Goal: Transaction & Acquisition: Purchase product/service

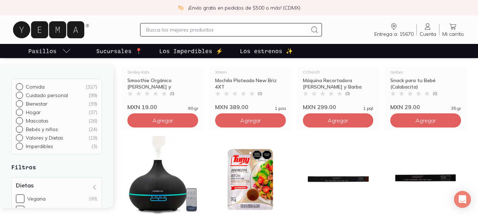
scroll to position [496, 0]
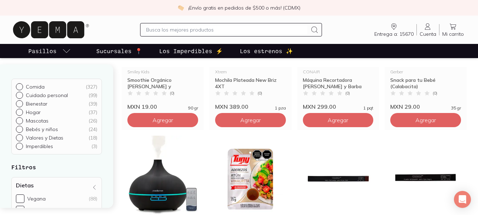
click at [41, 95] on p "Cuidado personal" at bounding box center [47, 95] width 42 height 6
click at [22, 95] on input "Cuidado personal ( 99 )" at bounding box center [19, 95] width 6 height 6
radio input "true"
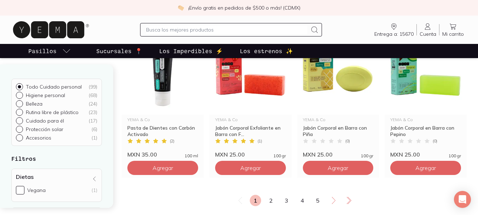
scroll to position [956, 0]
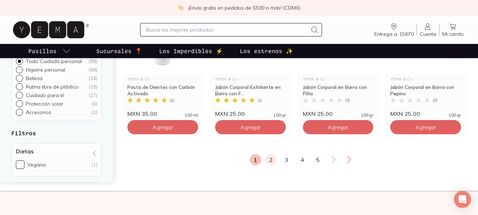
click at [273, 162] on link "2" at bounding box center [271, 159] width 11 height 11
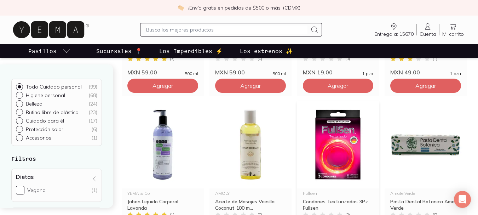
scroll to position [212, 0]
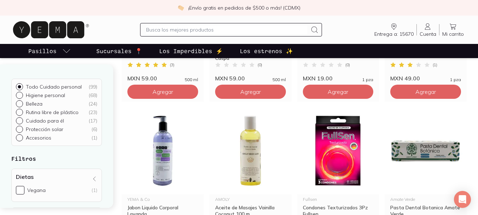
click at [432, 31] on span "Cuenta" at bounding box center [428, 34] width 17 height 6
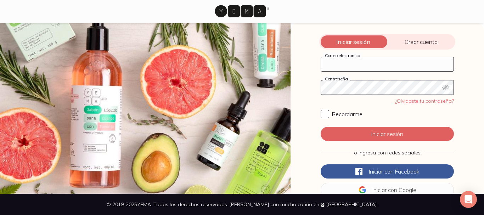
click at [349, 67] on input "Correo electrónico" at bounding box center [387, 64] width 132 height 14
type input "[EMAIL_ADDRESS][DOMAIN_NAME]"
click at [402, 98] on link "¿Olvidaste tu contraseña?" at bounding box center [424, 101] width 59 height 6
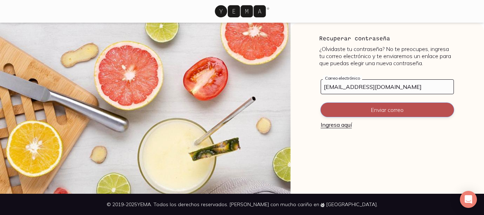
click at [363, 110] on button "Enviar correo" at bounding box center [386, 110] width 133 height 14
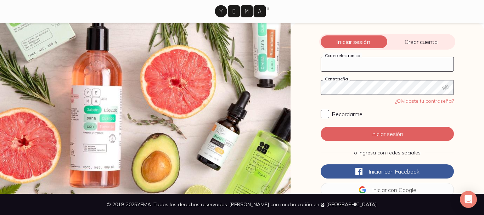
click at [358, 61] on input "Correo electrónico" at bounding box center [387, 64] width 132 height 14
type input "[EMAIL_ADDRESS][DOMAIN_NAME]"
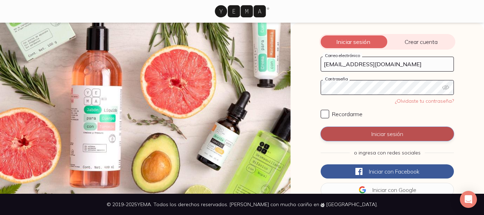
click at [397, 131] on button "Iniciar sesión" at bounding box center [386, 134] width 133 height 14
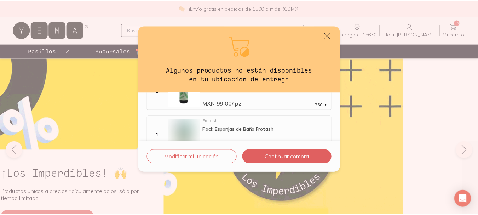
scroll to position [106, 0]
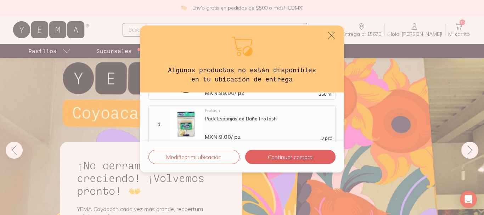
click at [395, 30] on div "Algunos productos no están disponibles en tu ubicación de entrega Los siguiente…" at bounding box center [242, 107] width 484 height 215
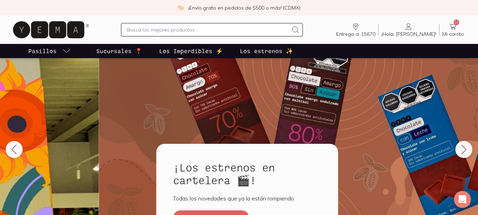
scroll to position [0, 0]
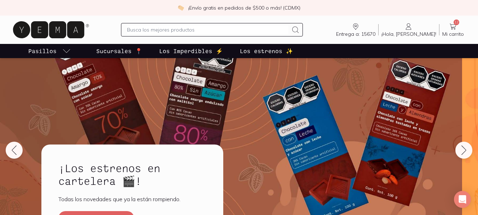
click at [451, 23] on icon at bounding box center [453, 26] width 8 height 8
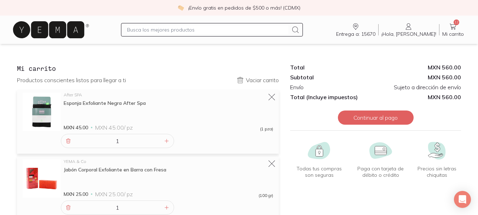
click at [376, 32] on span "Entrega a: 15670" at bounding box center [355, 34] width 39 height 6
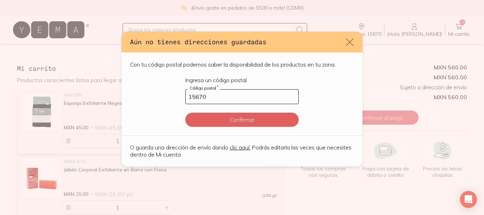
click at [347, 41] on icon "default" at bounding box center [349, 42] width 10 height 10
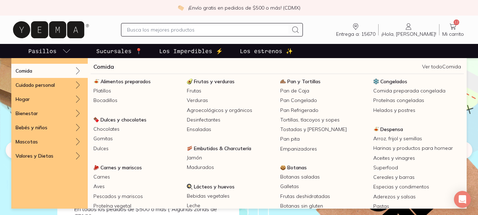
click at [58, 50] on link "Pasillos" at bounding box center [49, 51] width 45 height 14
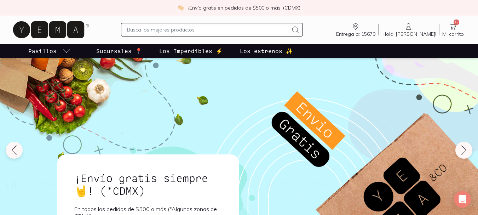
click at [58, 51] on link "Pasillos" at bounding box center [49, 51] width 45 height 14
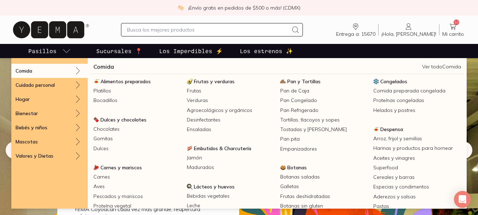
click at [37, 73] on div "Comida" at bounding box center [49, 71] width 76 height 14
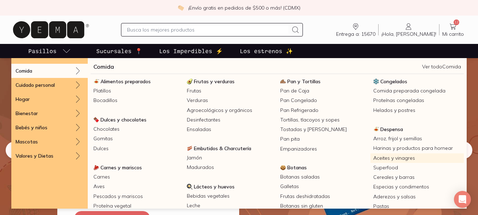
click at [393, 156] on link "Aceites y vinagres" at bounding box center [417, 158] width 93 height 10
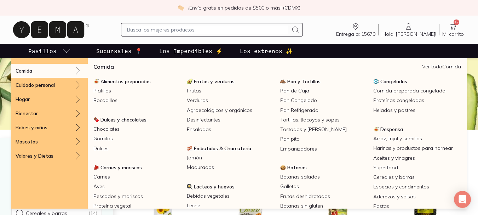
click at [55, 52] on p "Pasillos" at bounding box center [42, 51] width 28 height 8
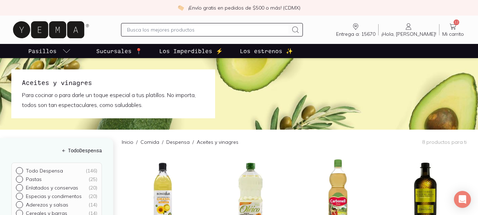
click at [133, 55] on p "Sucursales 📍" at bounding box center [119, 51] width 46 height 8
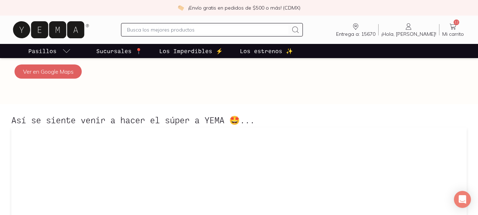
scroll to position [425, 0]
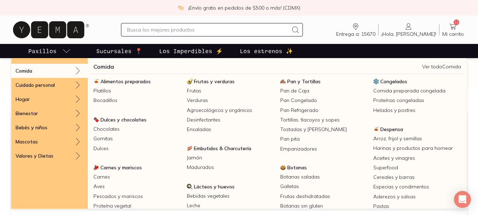
click at [37, 56] on link "Pasillos" at bounding box center [49, 51] width 45 height 14
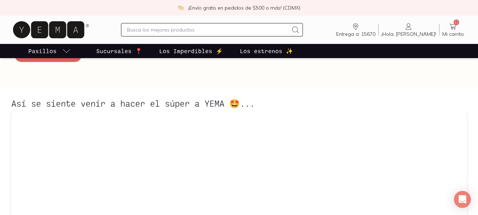
click at [63, 51] on icon "pasillo-todos-link" at bounding box center [66, 51] width 8 height 8
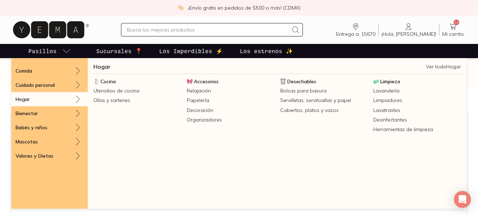
click at [51, 98] on div "Hogar" at bounding box center [49, 99] width 76 height 14
click at [385, 108] on link "Lavatrastes" at bounding box center [417, 111] width 93 height 10
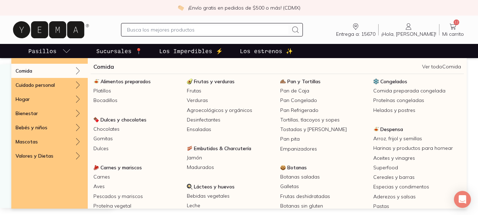
click at [66, 49] on icon "pasillo-todos-link" at bounding box center [66, 51] width 8 height 8
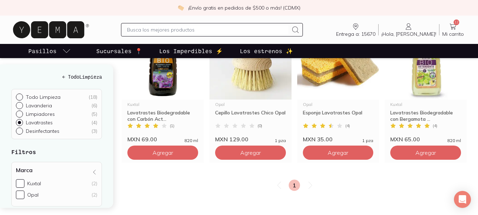
click at [66, 49] on icon "pasillo-todos-link" at bounding box center [66, 51] width 8 height 8
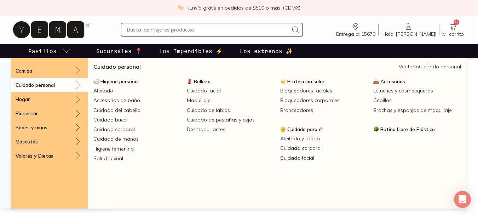
click at [81, 86] on icon at bounding box center [78, 85] width 8 height 8
click at [116, 112] on link "Cuidado del cabello" at bounding box center [137, 111] width 93 height 10
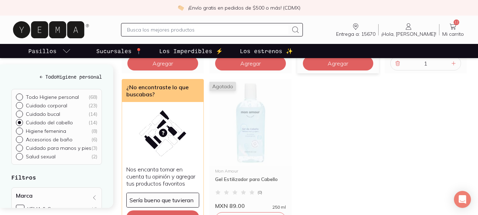
scroll to position [531, 0]
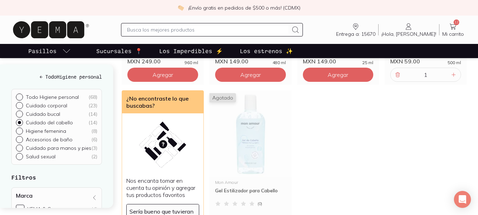
click at [48, 135] on ul "Todo Higiene personal ( 68 ) Cuidado corporal ( 23 ) Cuidado bucal ( 14 ) Cuida…" at bounding box center [56, 126] width 81 height 67
click at [20, 133] on div at bounding box center [21, 130] width 10 height 7
click at [20, 133] on input "Higiene femenina ( 8 )" at bounding box center [19, 130] width 6 height 6
radio input "true"
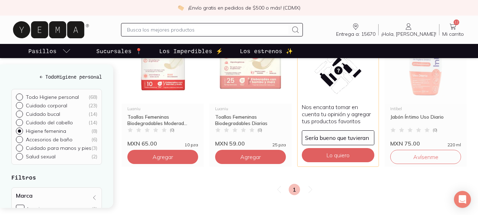
scroll to position [248, 0]
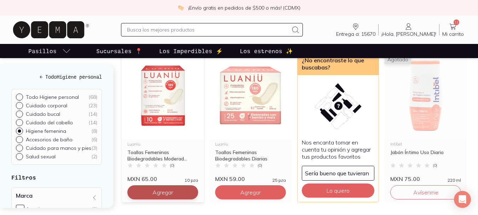
click at [176, 196] on button "Agregar" at bounding box center [162, 192] width 71 height 14
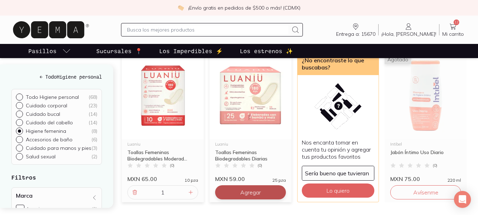
click at [223, 190] on button "Agregar" at bounding box center [250, 192] width 71 height 14
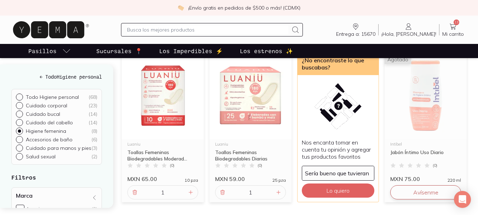
click at [425, 192] on button "Avísenme" at bounding box center [426, 192] width 71 height 14
click at [55, 99] on p "Todo Higiene personal" at bounding box center [52, 97] width 53 height 6
click at [22, 99] on input "Todo Higiene personal ( 68 )" at bounding box center [19, 96] width 6 height 6
radio input "true"
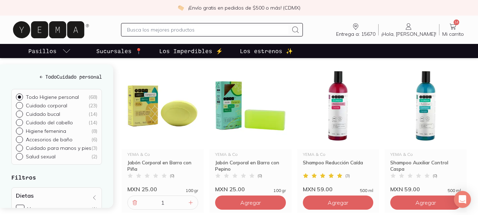
scroll to position [566, 0]
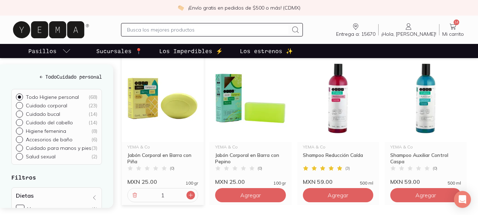
click at [189, 196] on icon at bounding box center [191, 195] width 6 height 6
click at [132, 195] on icon at bounding box center [135, 195] width 6 height 6
type input "1"
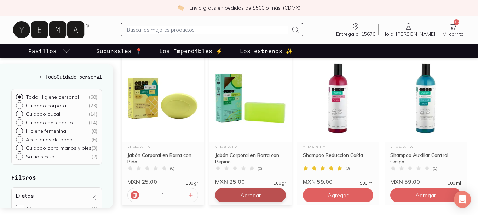
click at [252, 195] on span "Agregar" at bounding box center [250, 195] width 21 height 7
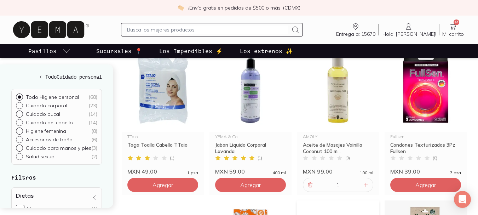
scroll to position [743, 0]
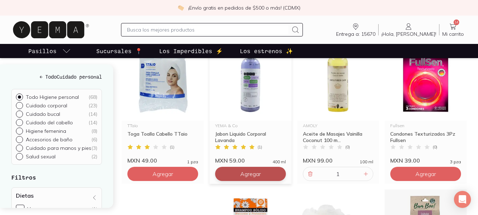
click at [265, 171] on button "Agregar" at bounding box center [250, 174] width 71 height 14
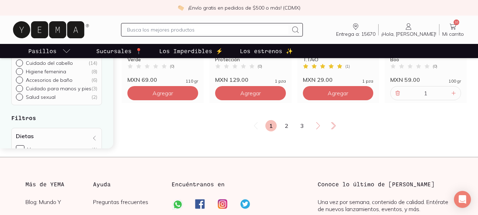
scroll to position [991, 0]
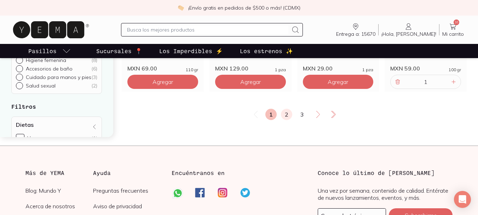
click at [287, 114] on link "2" at bounding box center [286, 114] width 11 height 11
